Goal: Information Seeking & Learning: Learn about a topic

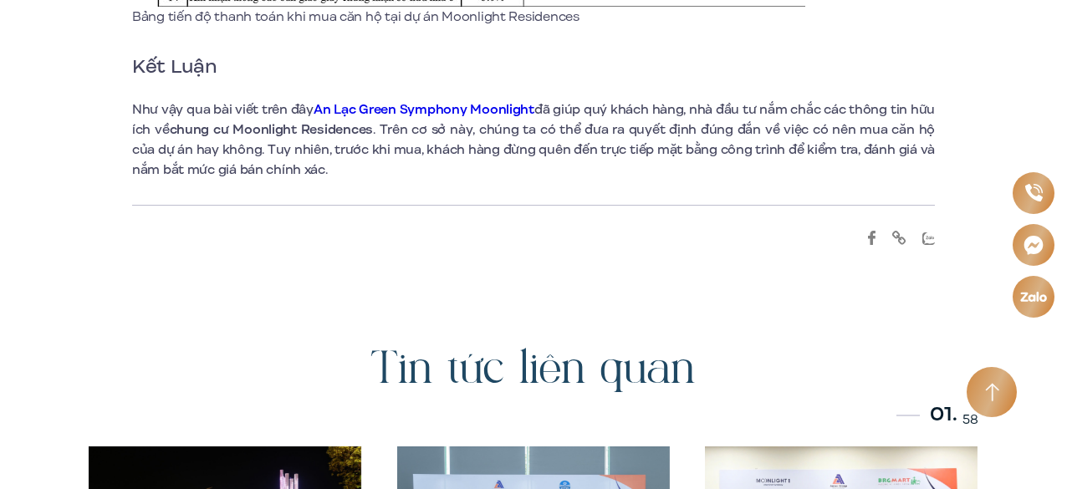
scroll to position [9584, 0]
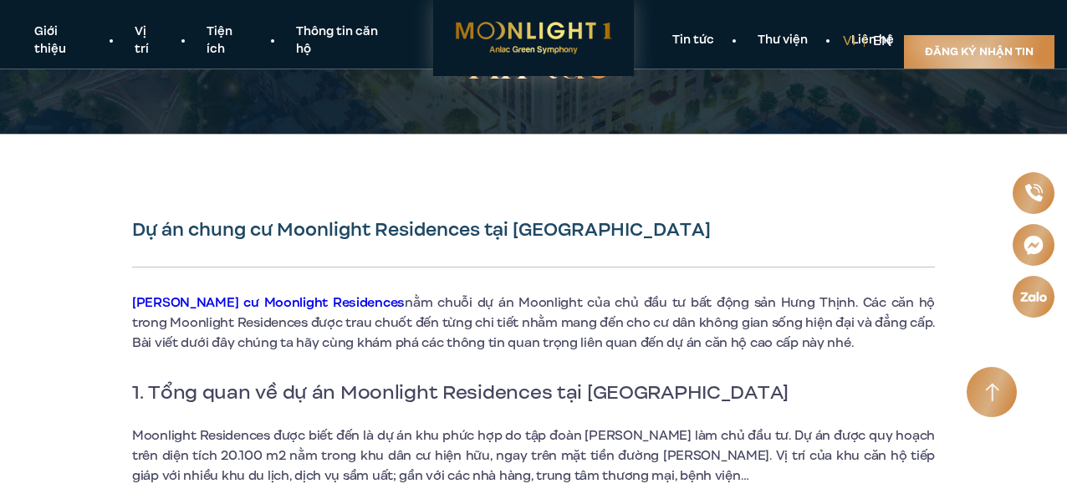
scroll to position [263, 0]
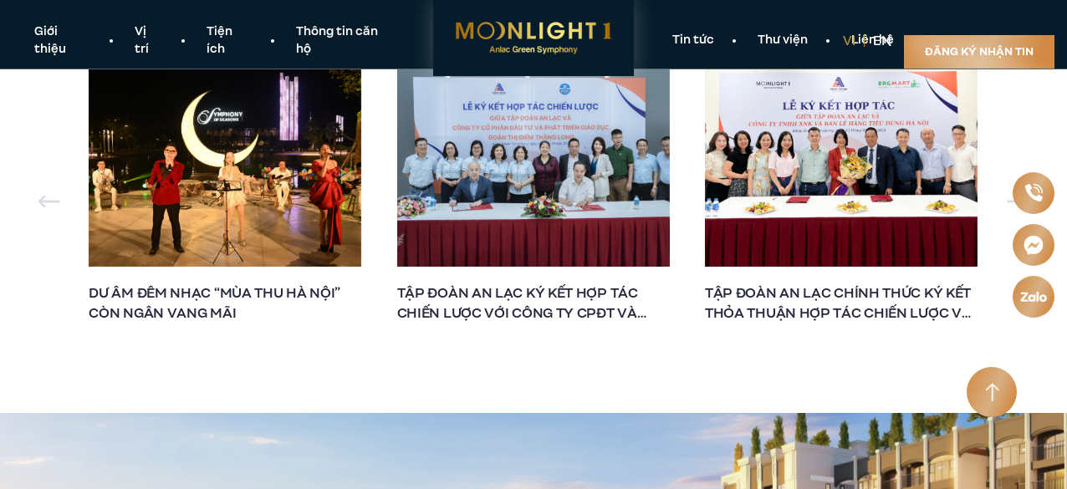
scroll to position [14855, 0]
